Goal: Task Accomplishment & Management: Use online tool/utility

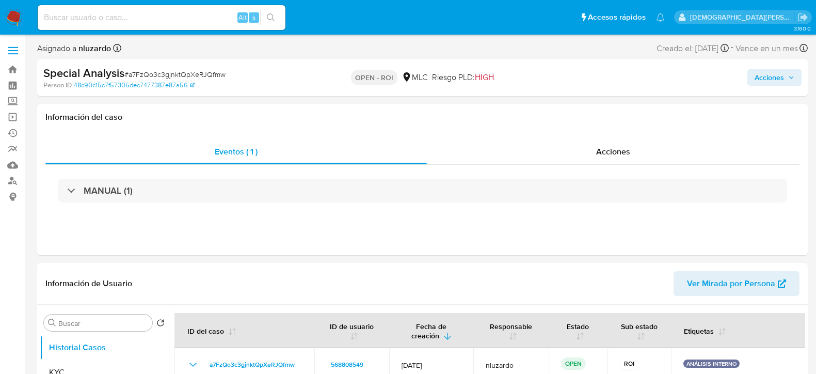
select select "10"
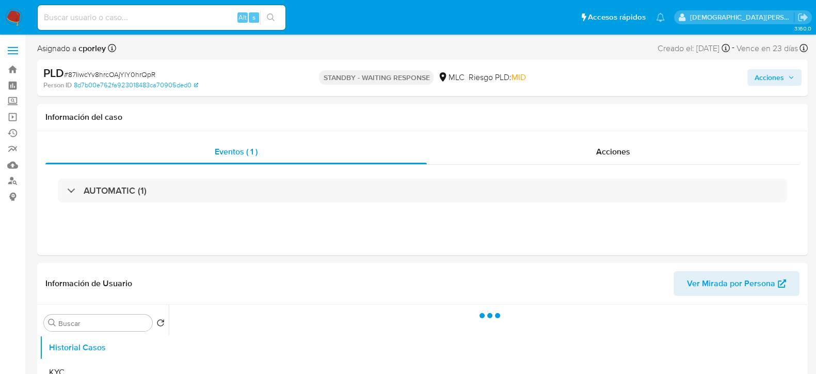
select select "10"
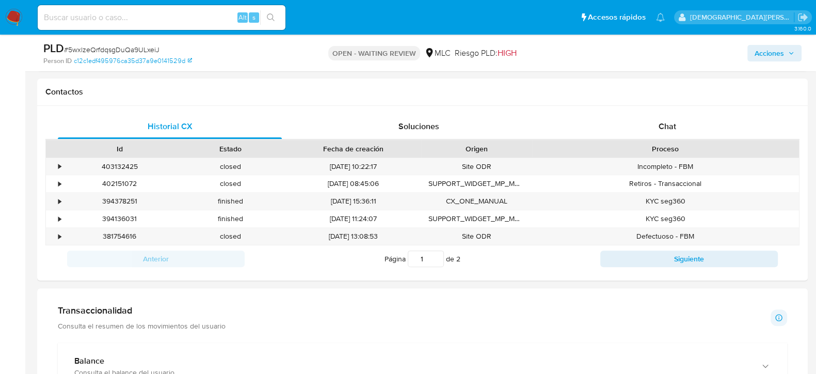
scroll to position [466, 0]
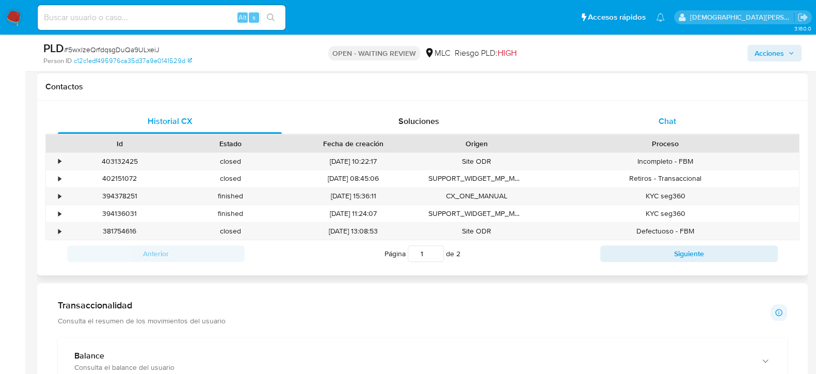
click at [654, 117] on div "Chat" at bounding box center [667, 121] width 224 height 25
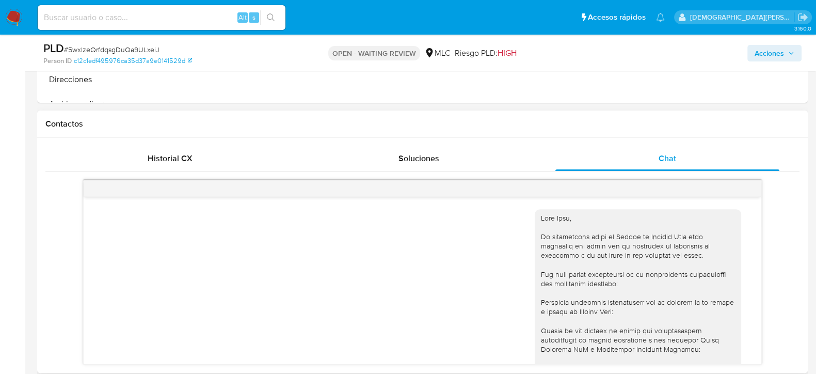
scroll to position [144, 0]
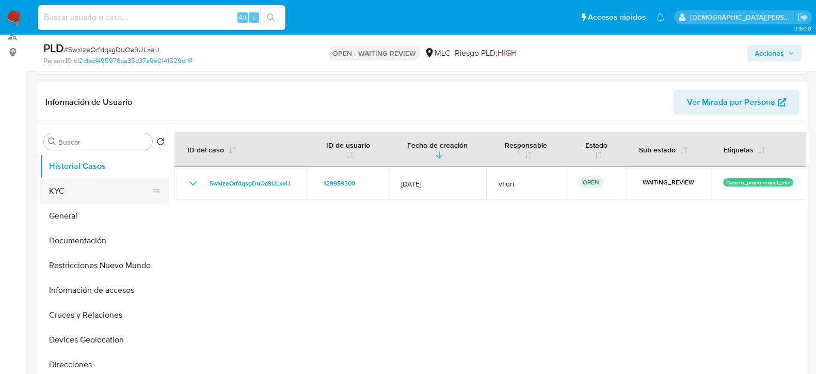
click at [97, 192] on button "KYC" at bounding box center [100, 191] width 121 height 25
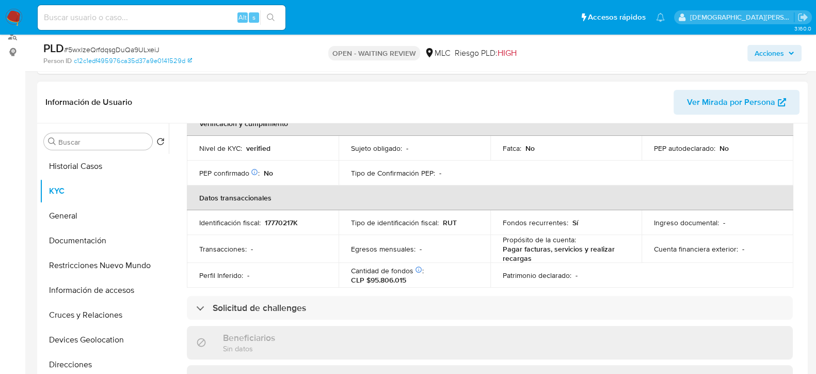
scroll to position [277, 0]
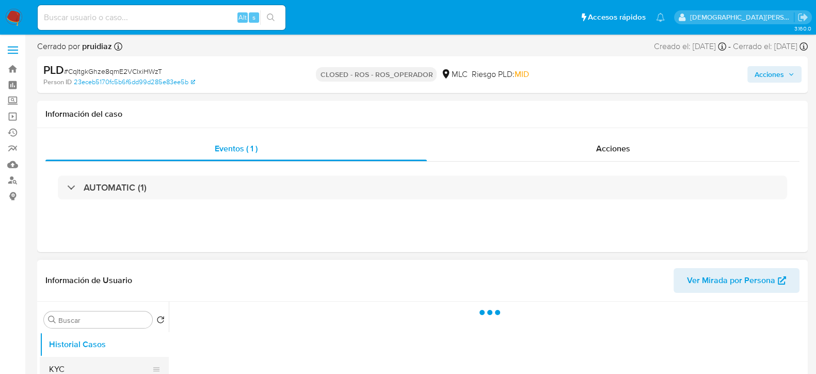
select select "10"
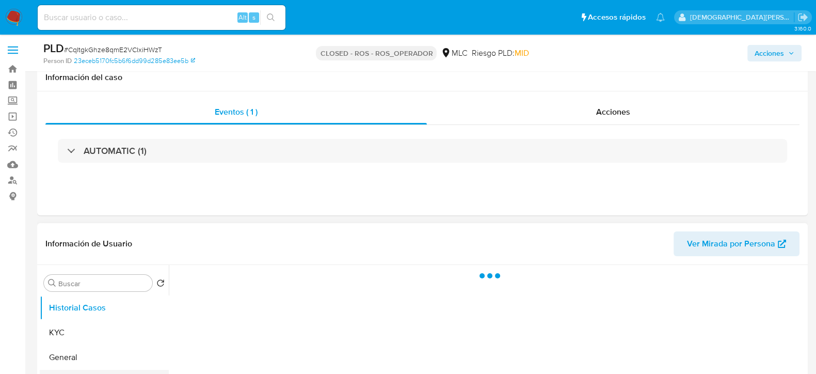
scroll to position [64, 0]
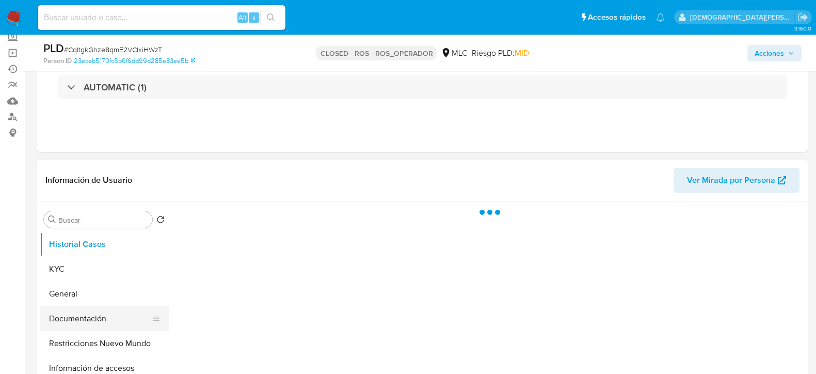
click at [84, 309] on button "Documentación" at bounding box center [100, 318] width 121 height 25
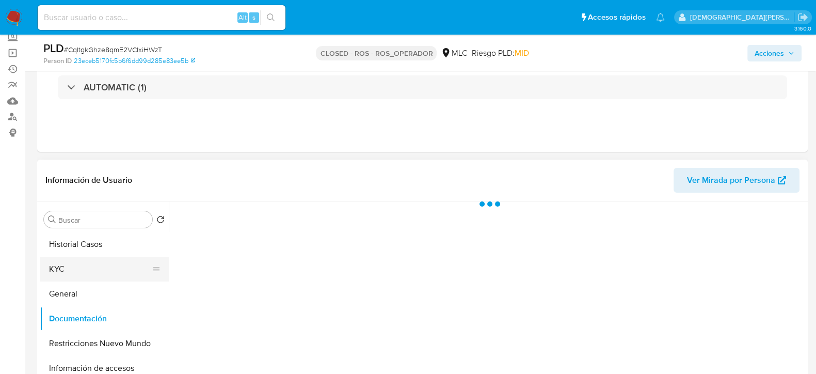
click at [121, 273] on button "KYC" at bounding box center [100, 268] width 121 height 25
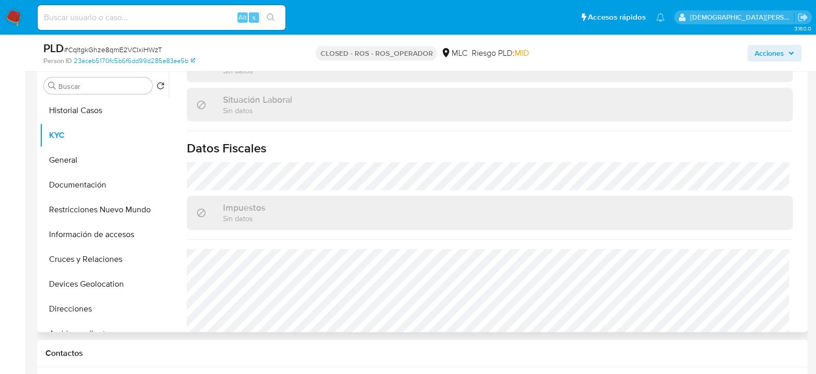
scroll to position [533, 0]
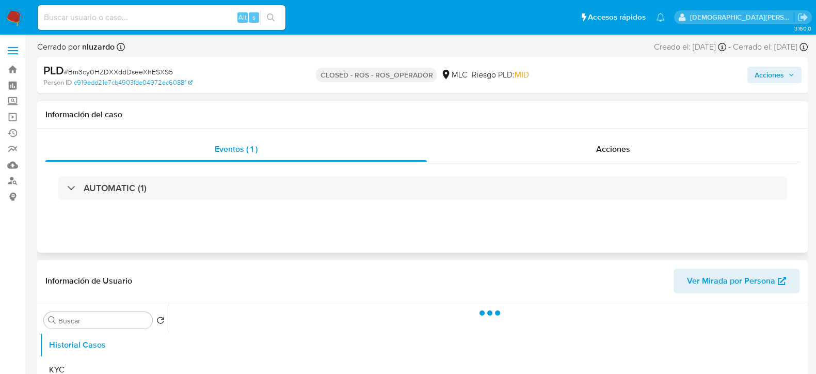
select select "10"
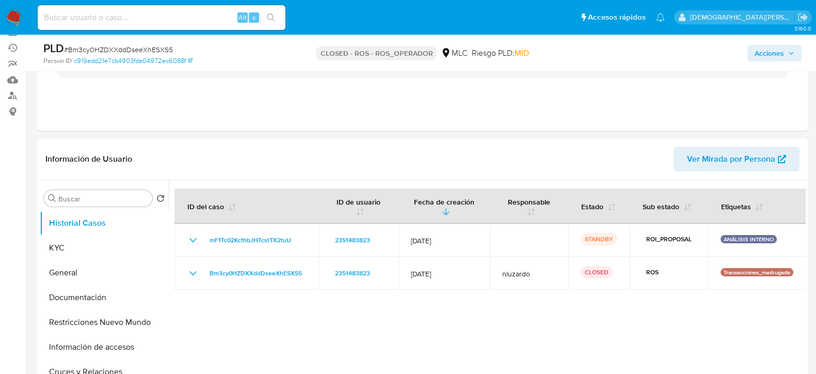
scroll to position [116, 0]
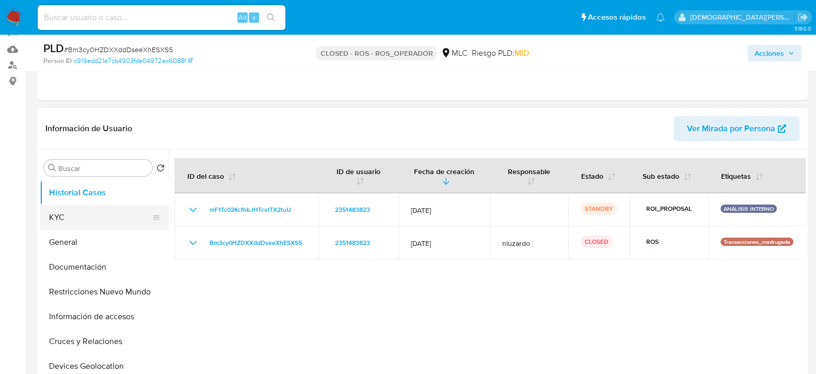
click at [114, 216] on button "KYC" at bounding box center [100, 217] width 121 height 25
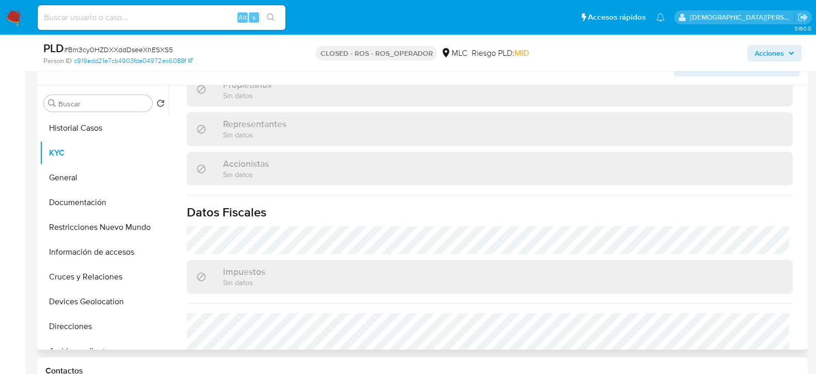
scroll to position [679, 0]
